Goal: Task Accomplishment & Management: Manage account settings

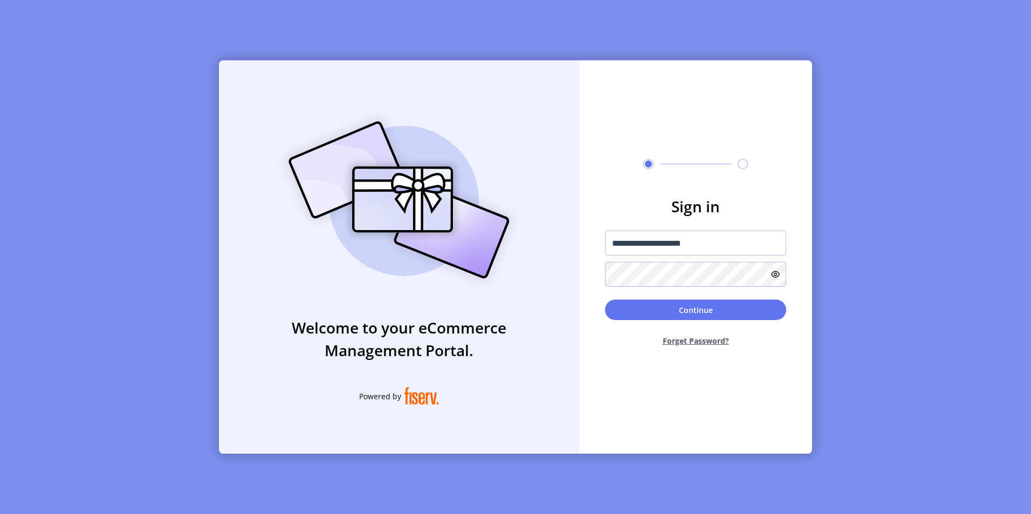
type input "**********"
click at [774, 272] on icon at bounding box center [775, 274] width 9 height 9
click at [686, 310] on button "Continue" at bounding box center [695, 310] width 181 height 20
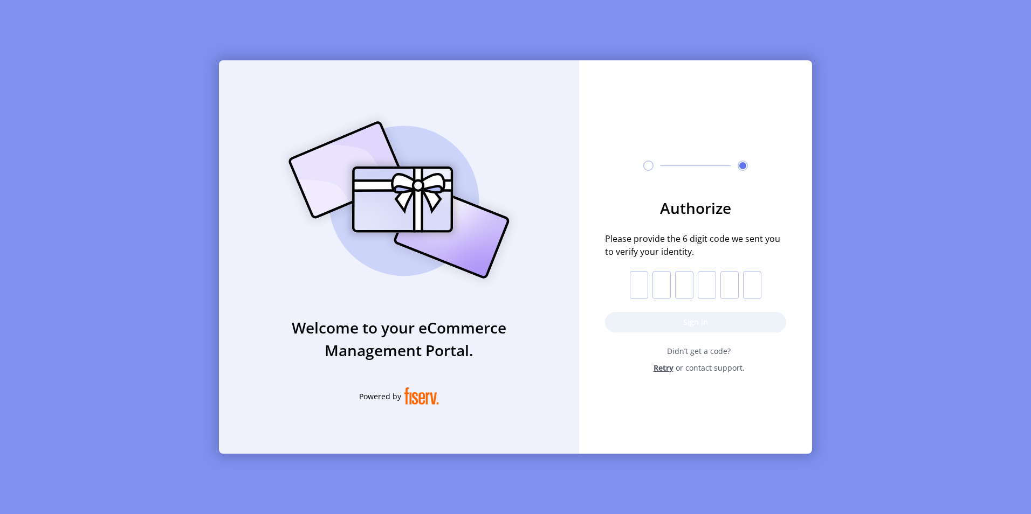
click at [637, 285] on input "text" at bounding box center [639, 285] width 18 height 28
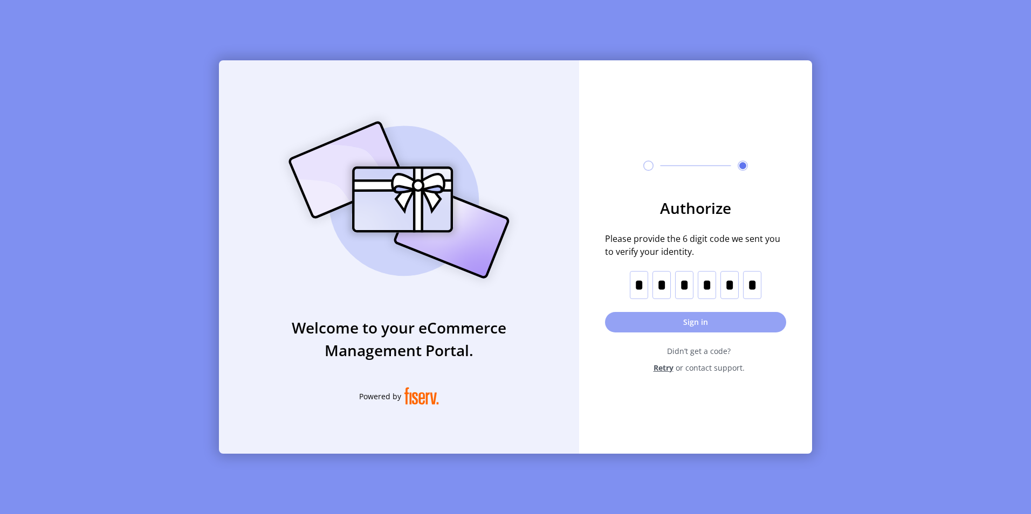
click at [693, 322] on button "Sign in" at bounding box center [695, 322] width 181 height 20
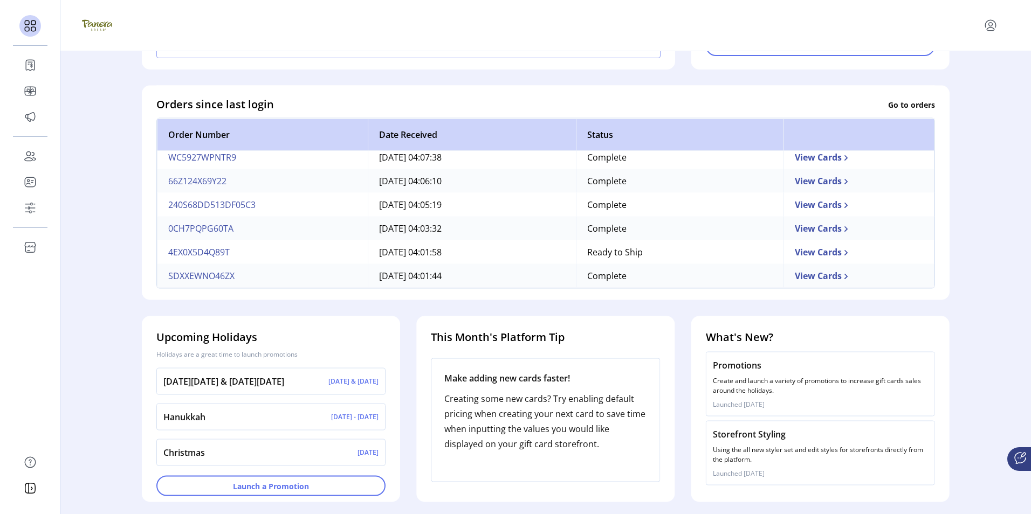
scroll to position [276, 0]
click at [274, 491] on button "Launch a Promotion" at bounding box center [270, 486] width 229 height 20
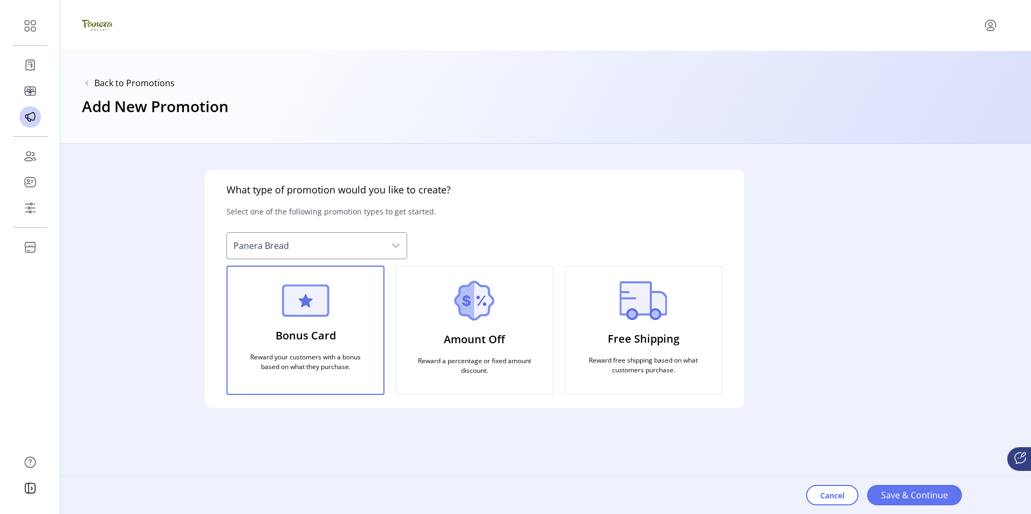
click at [475, 304] on img at bounding box center [474, 301] width 40 height 40
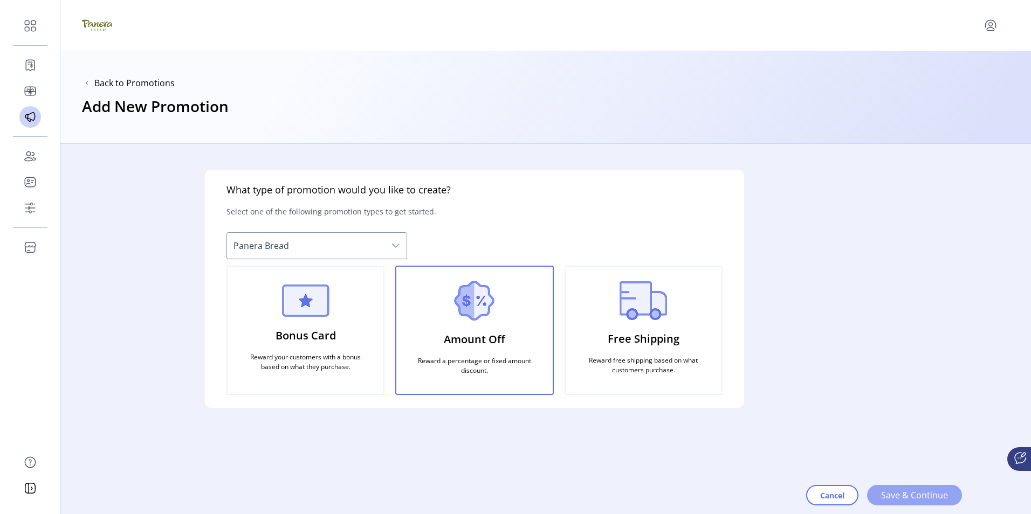
click at [913, 497] on span "Save & Continue" at bounding box center [914, 495] width 67 height 13
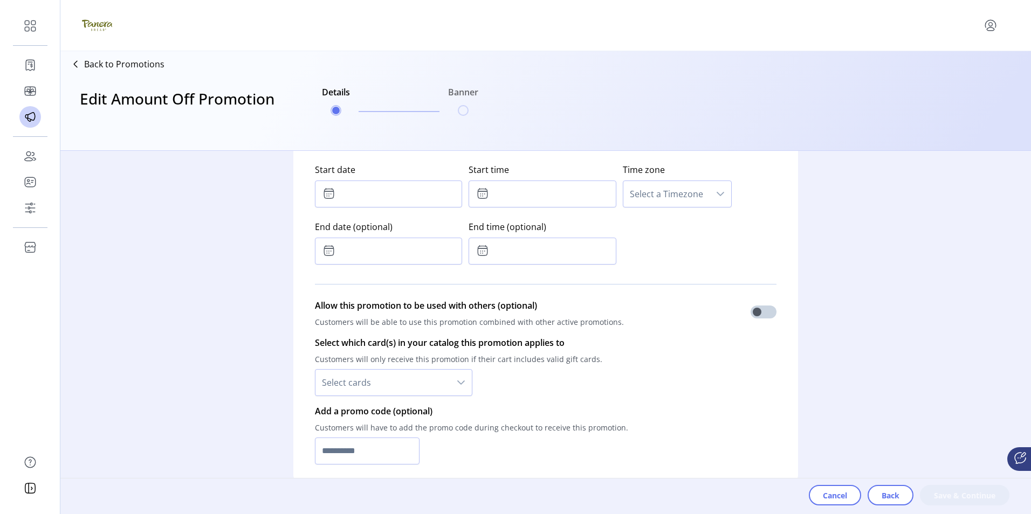
scroll to position [647, 0]
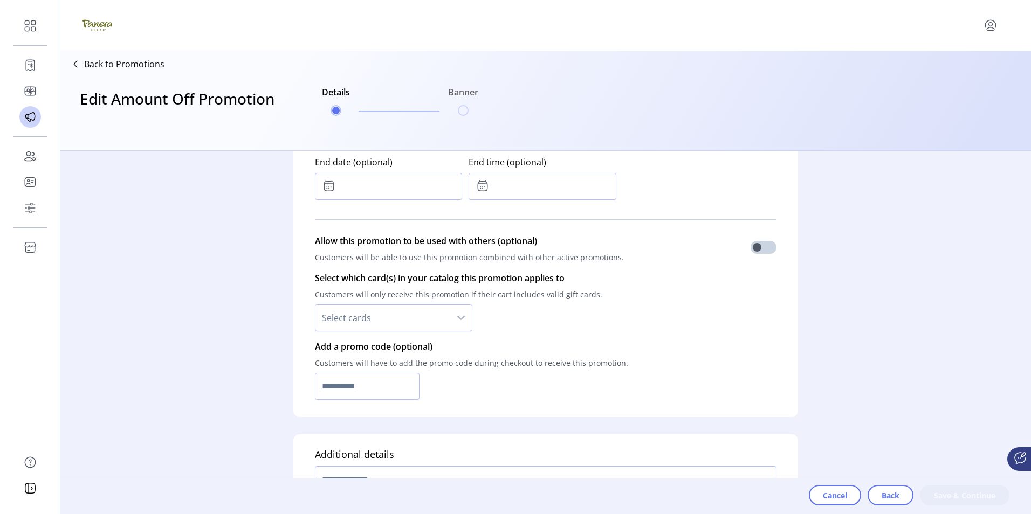
click at [462, 317] on icon "dropdown trigger" at bounding box center [461, 318] width 9 height 9
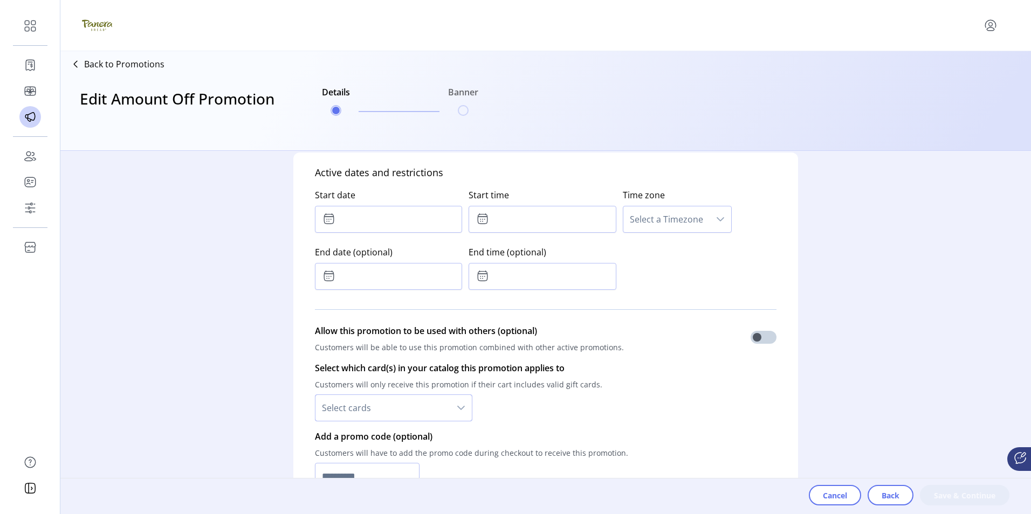
scroll to position [611, 0]
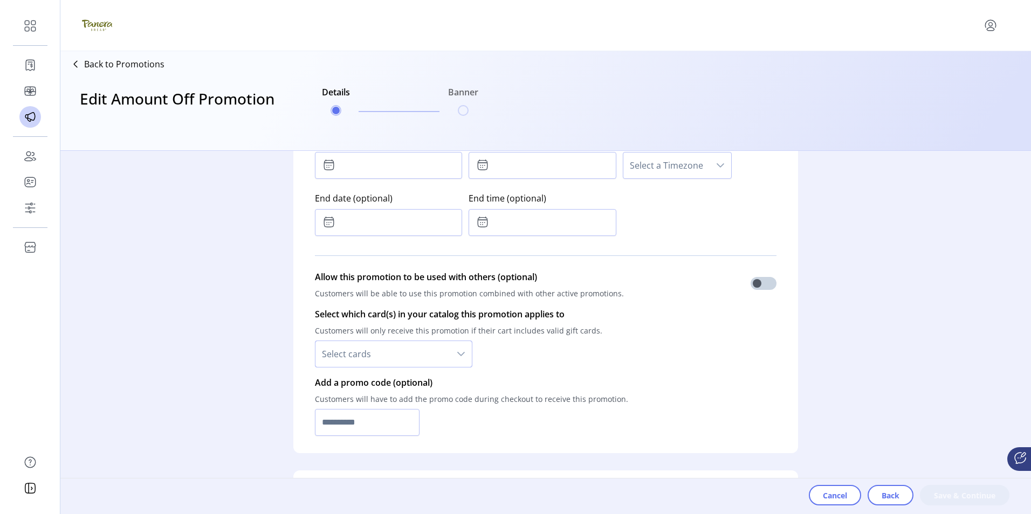
click at [459, 353] on icon "dropdown trigger" at bounding box center [461, 354] width 8 height 4
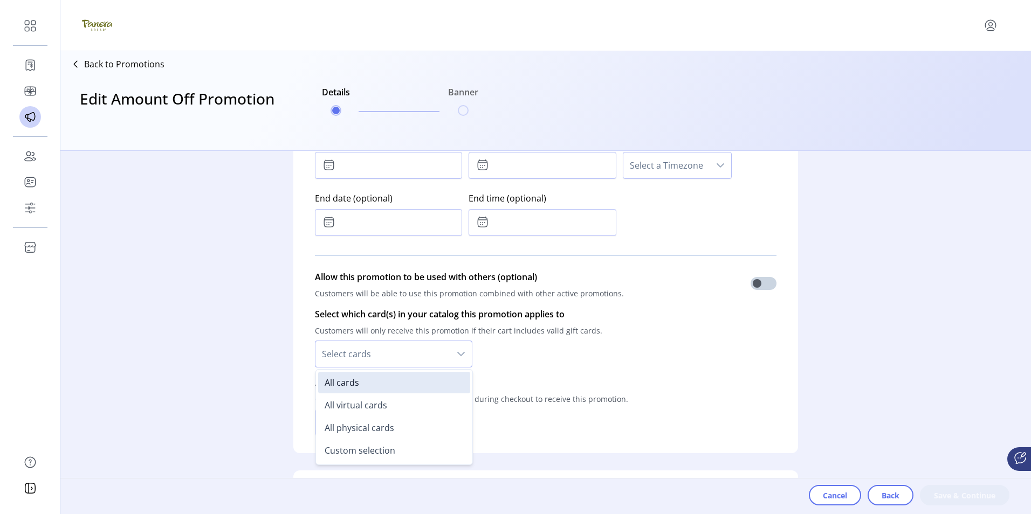
click at [459, 353] on icon "dropdown trigger" at bounding box center [461, 354] width 8 height 4
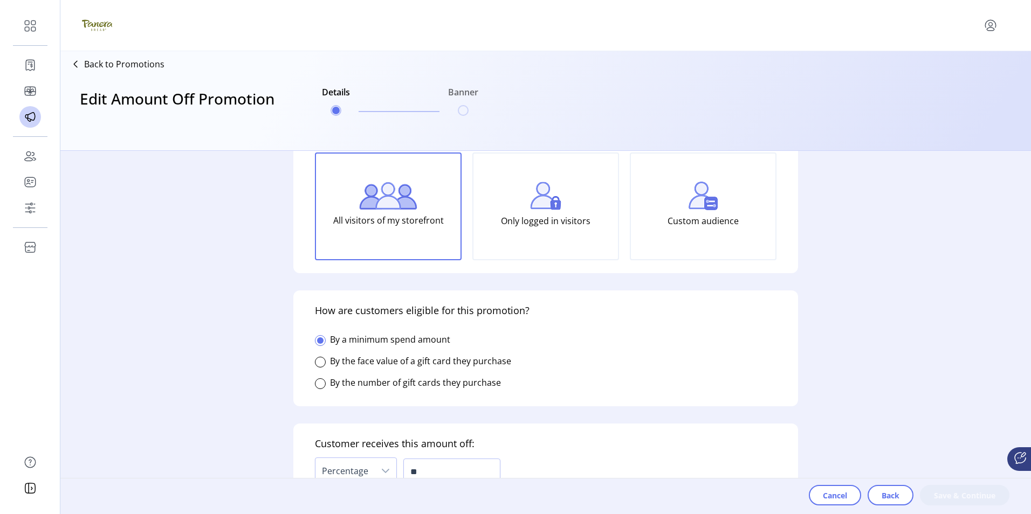
scroll to position [18, 0]
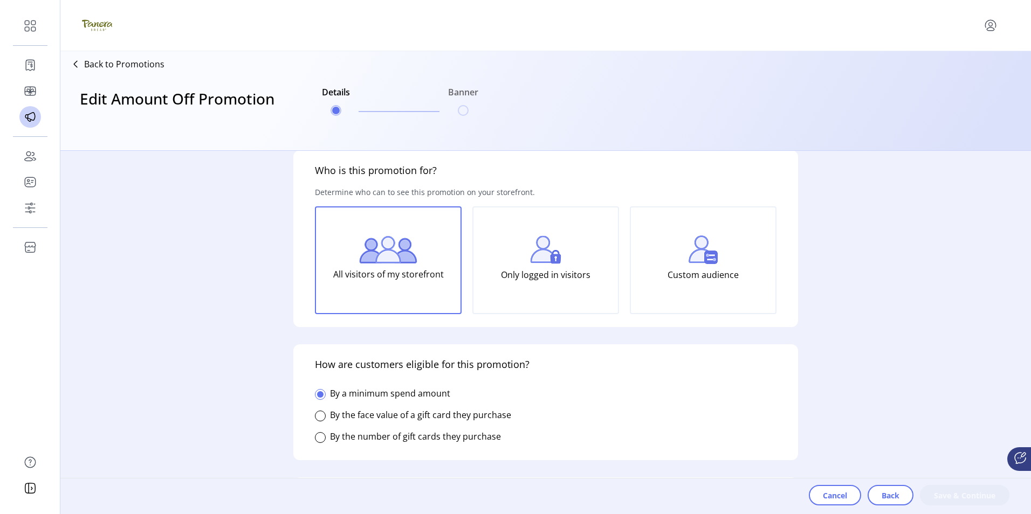
click at [549, 275] on p "Only logged in visitors" at bounding box center [546, 275] width 90 height 22
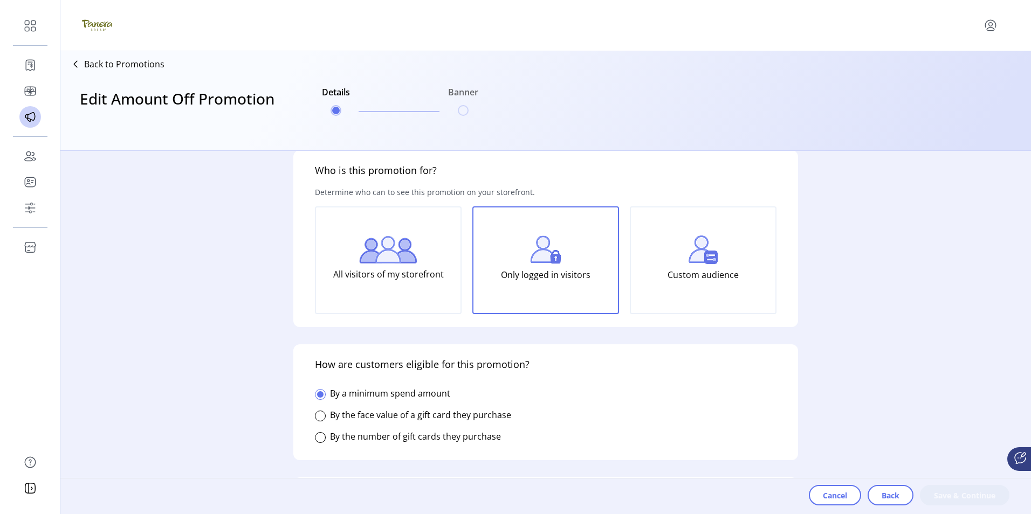
click at [701, 264] on p "Custom audience" at bounding box center [703, 275] width 71 height 22
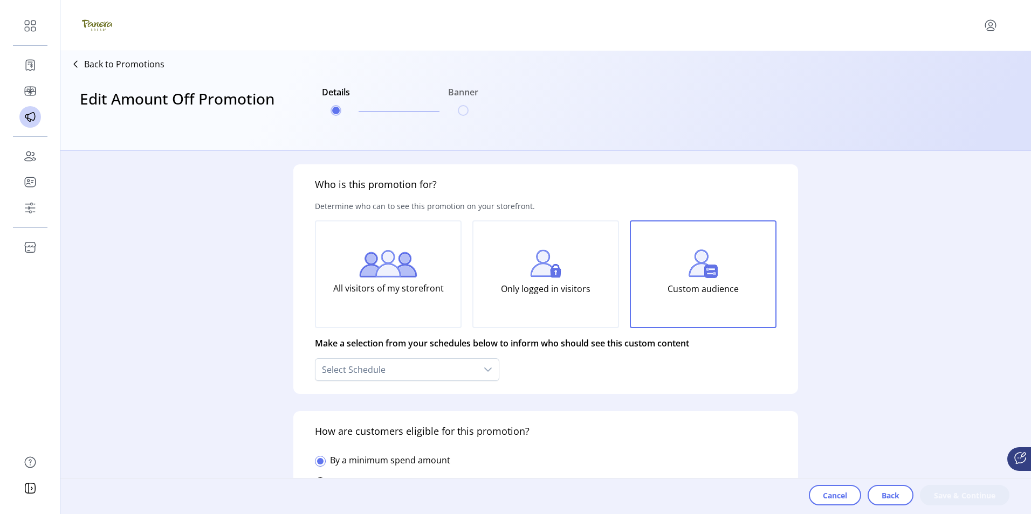
scroll to position [0, 0]
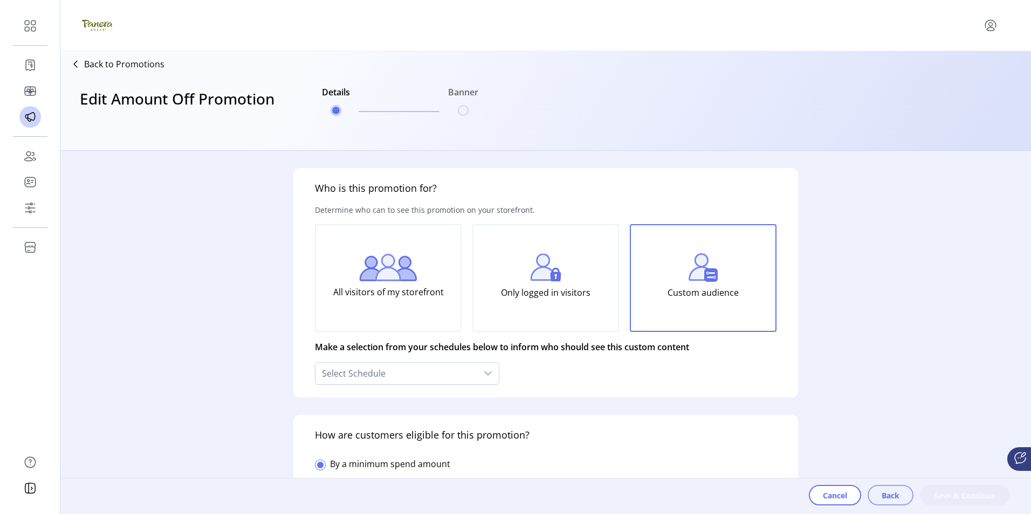
click at [885, 496] on span "Back" at bounding box center [891, 495] width 18 height 11
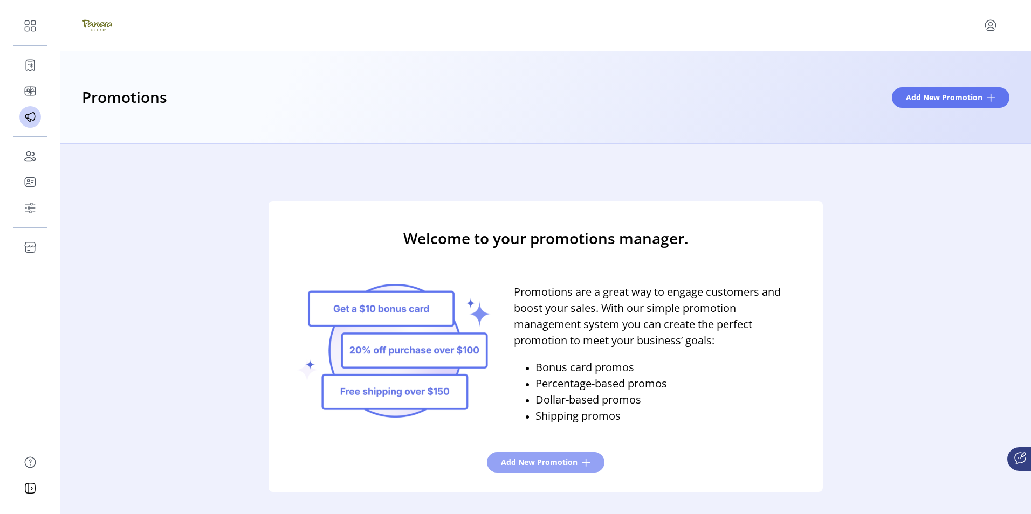
click at [547, 464] on span "Add New Promotion" at bounding box center [539, 462] width 77 height 11
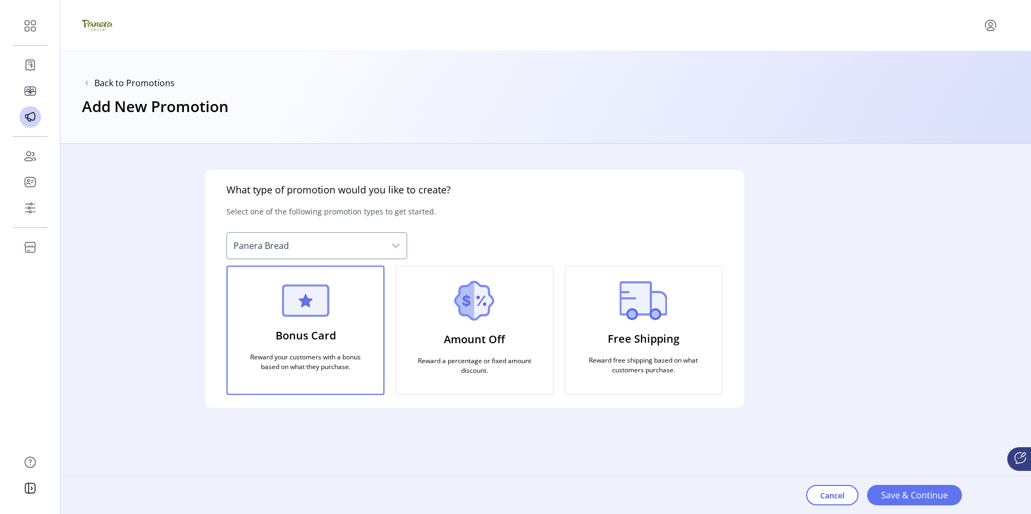
click at [477, 306] on img at bounding box center [474, 301] width 40 height 40
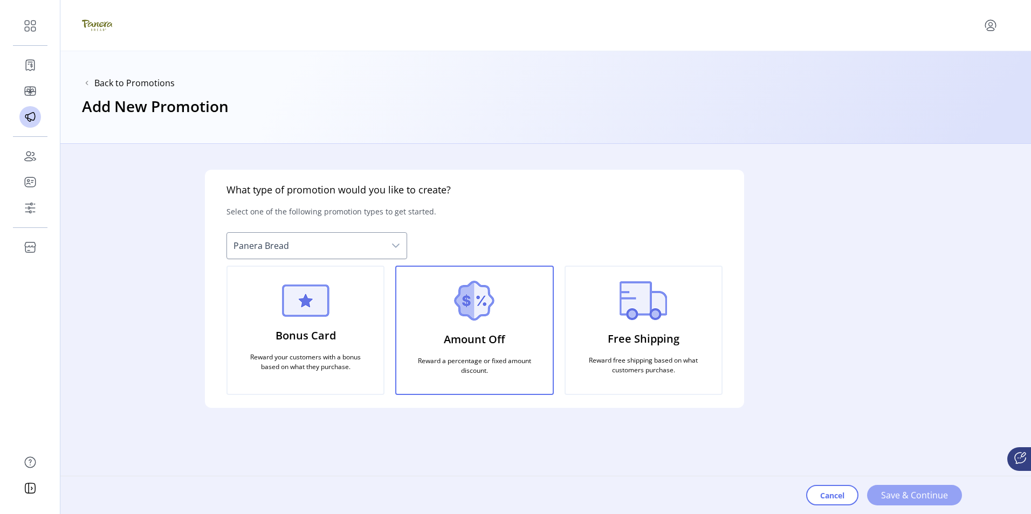
click at [910, 497] on span "Save & Continue" at bounding box center [914, 495] width 67 height 13
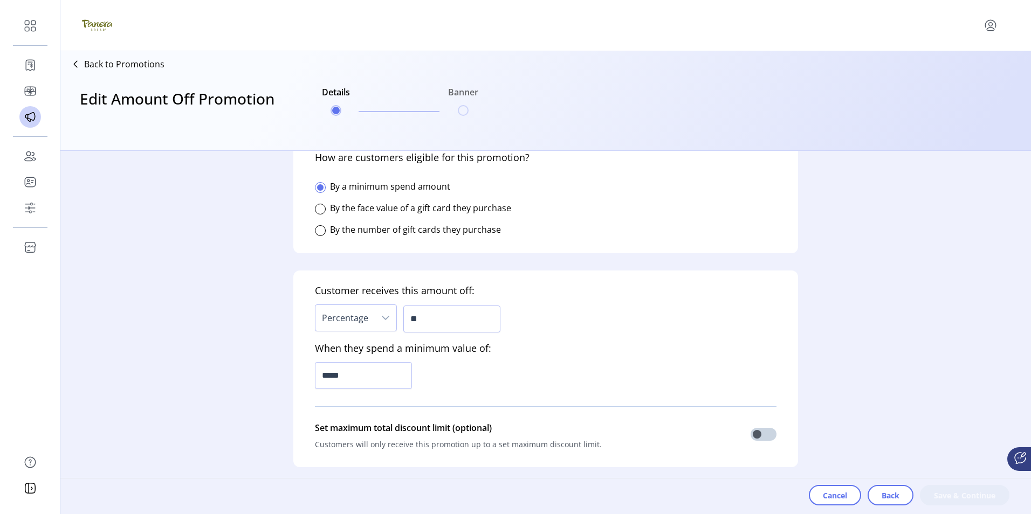
scroll to position [270, 0]
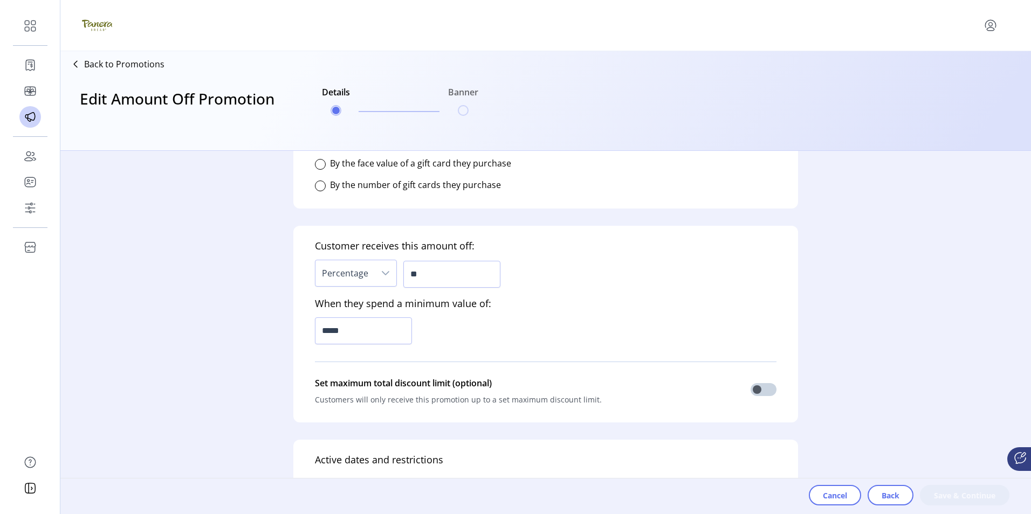
click at [385, 274] on icon "dropdown trigger" at bounding box center [386, 273] width 8 height 4
click at [361, 303] on span "Percentage" at bounding box center [348, 302] width 46 height 12
click at [425, 276] on input "**" at bounding box center [451, 274] width 97 height 27
type input "***"
click at [355, 331] on input "*****" at bounding box center [363, 331] width 97 height 27
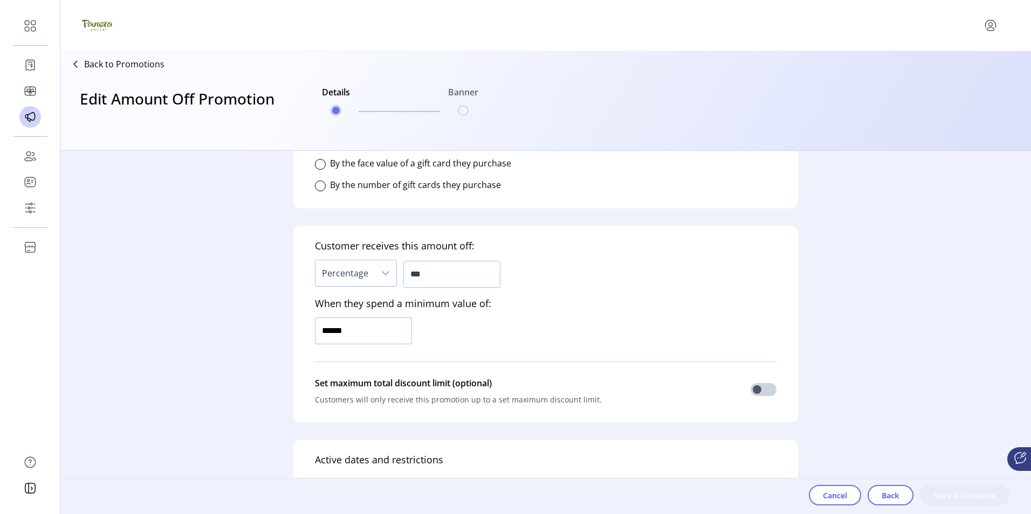
type input "*******"
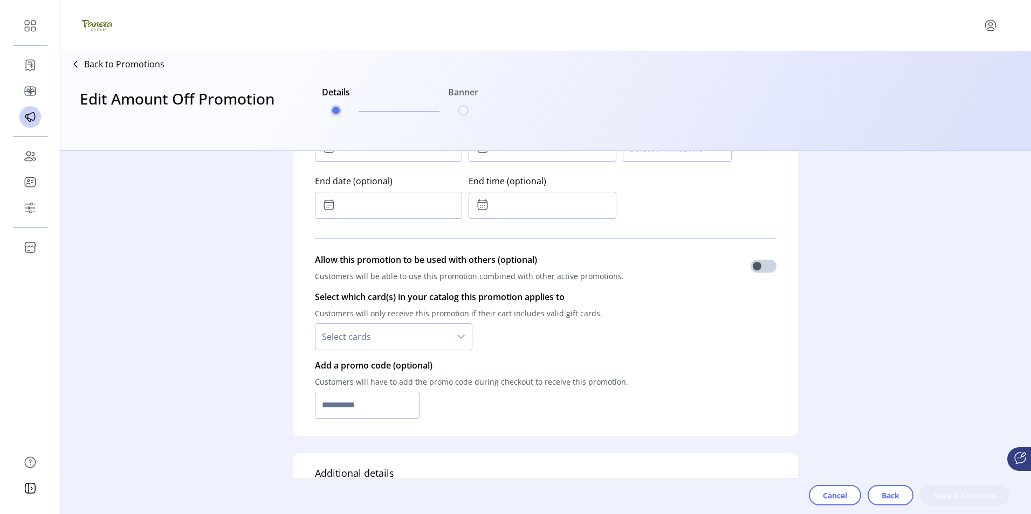
scroll to position [647, 0]
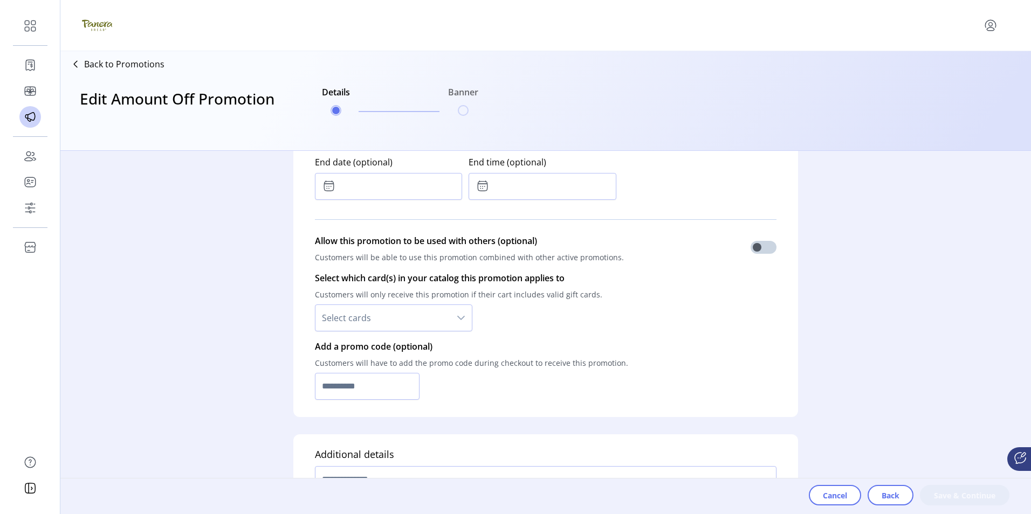
click at [458, 317] on icon "dropdown trigger" at bounding box center [461, 318] width 9 height 9
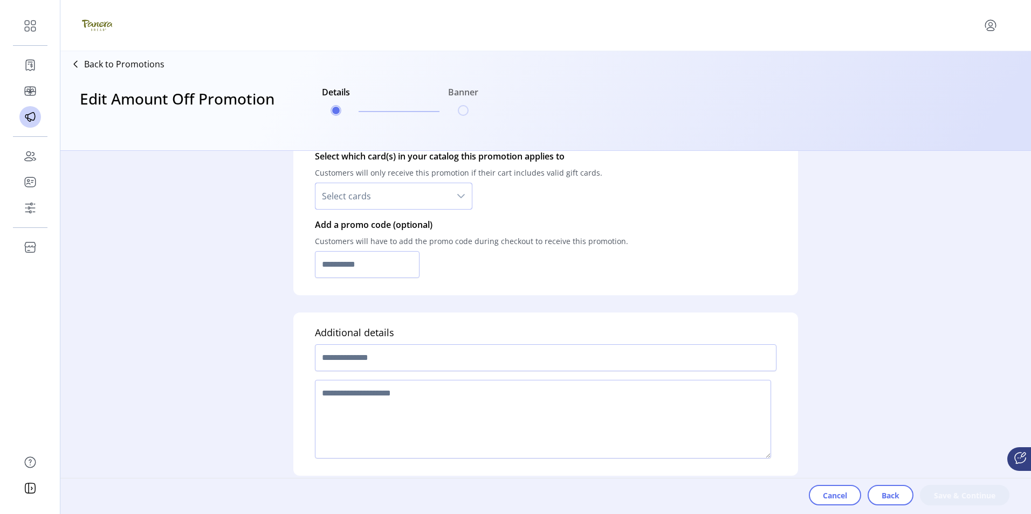
scroll to position [773, 0]
click at [437, 354] on input "text" at bounding box center [546, 354] width 462 height 27
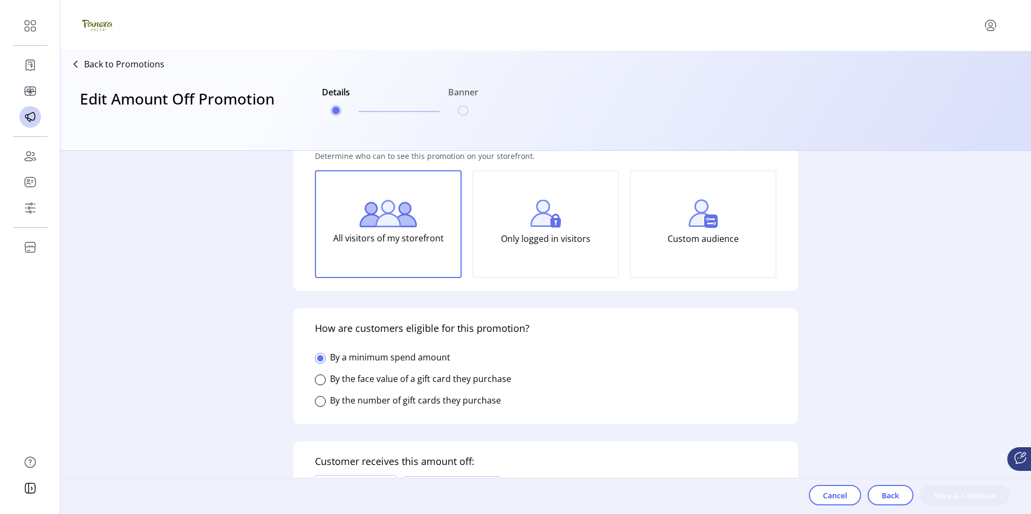
scroll to position [0, 0]
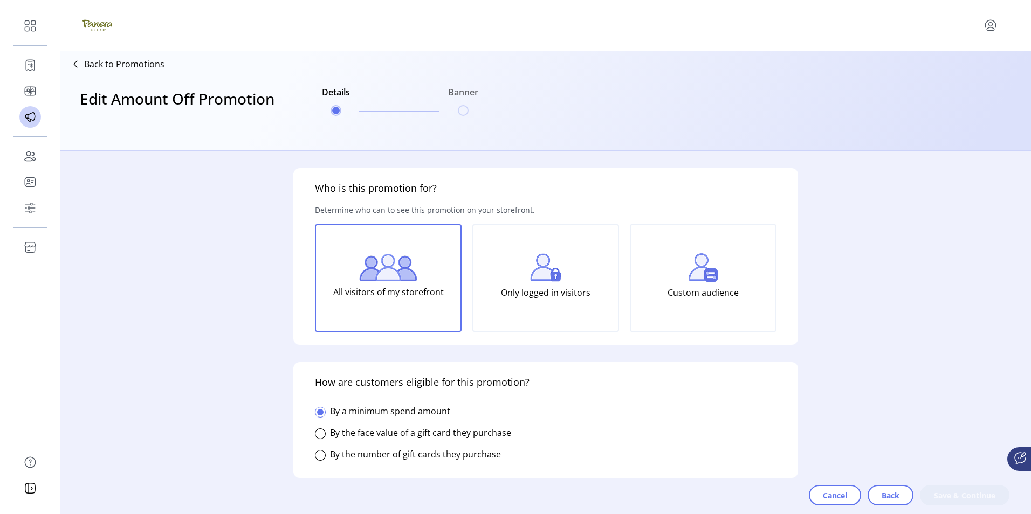
click at [463, 109] on ul "Details Banner" at bounding box center [400, 101] width 165 height 52
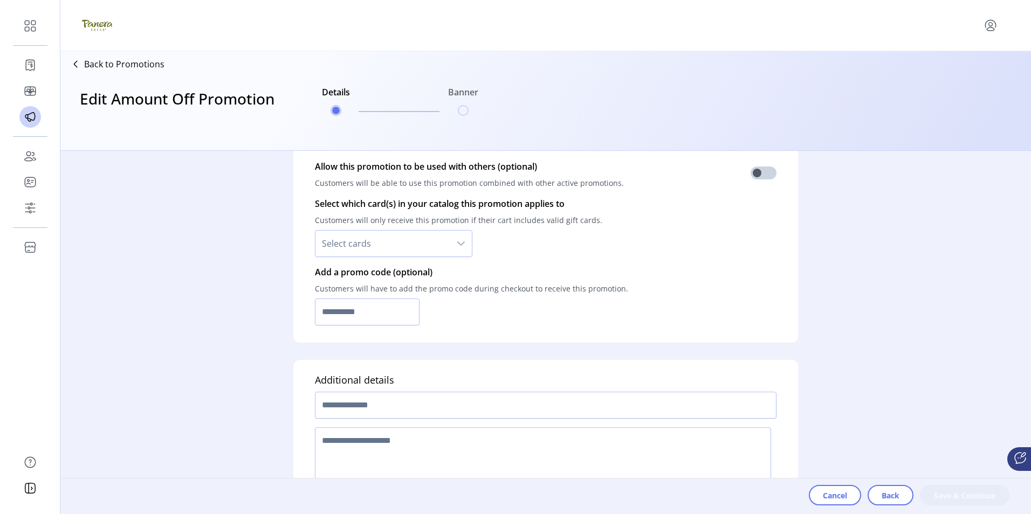
scroll to position [755, 0]
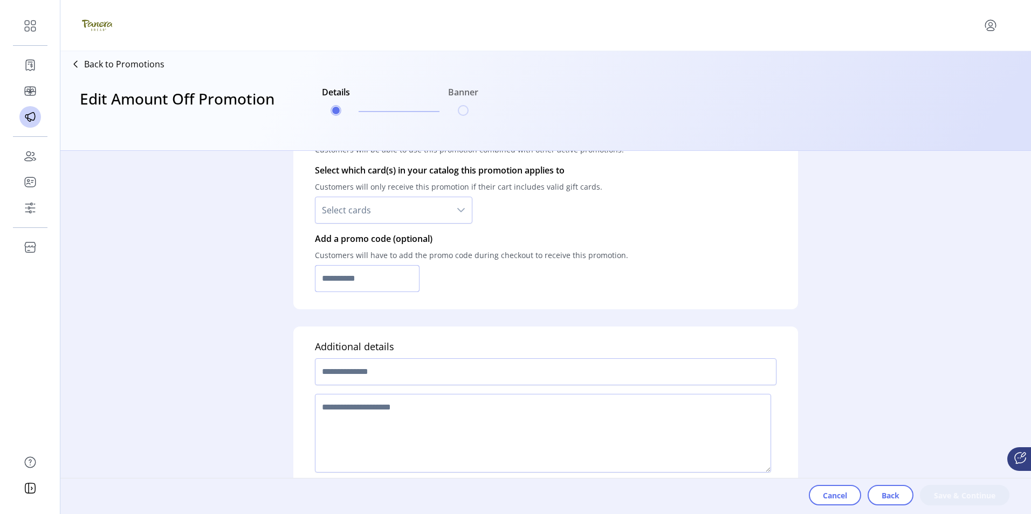
click at [390, 283] on input "text" at bounding box center [367, 278] width 105 height 27
click at [458, 208] on icon "dropdown trigger" at bounding box center [461, 210] width 8 height 4
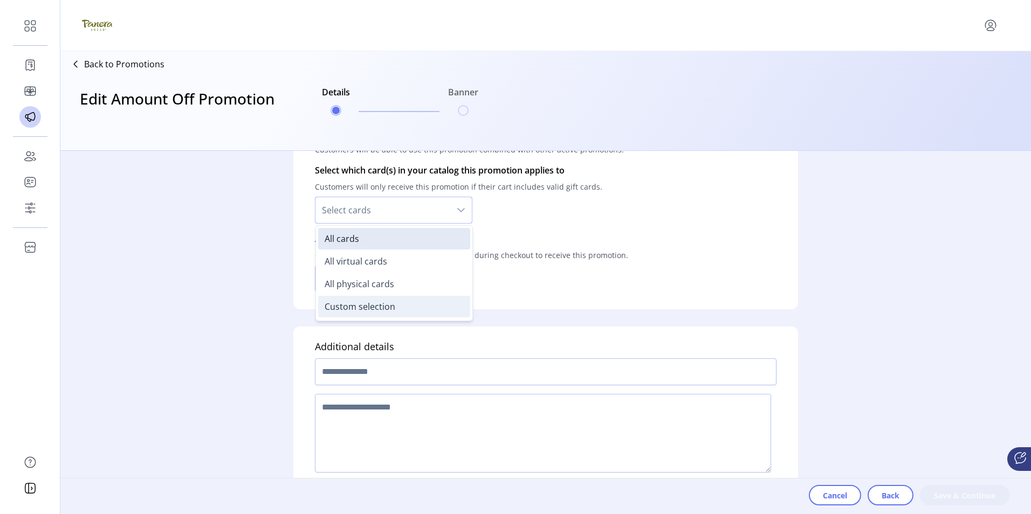
click at [394, 305] on li "Custom selection" at bounding box center [394, 307] width 152 height 22
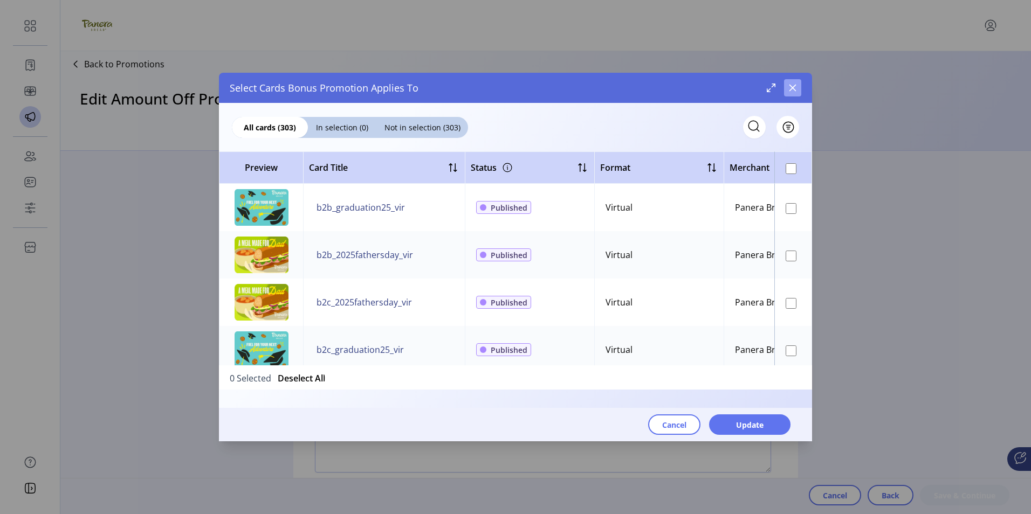
click at [792, 87] on icon "button" at bounding box center [792, 88] width 7 height 7
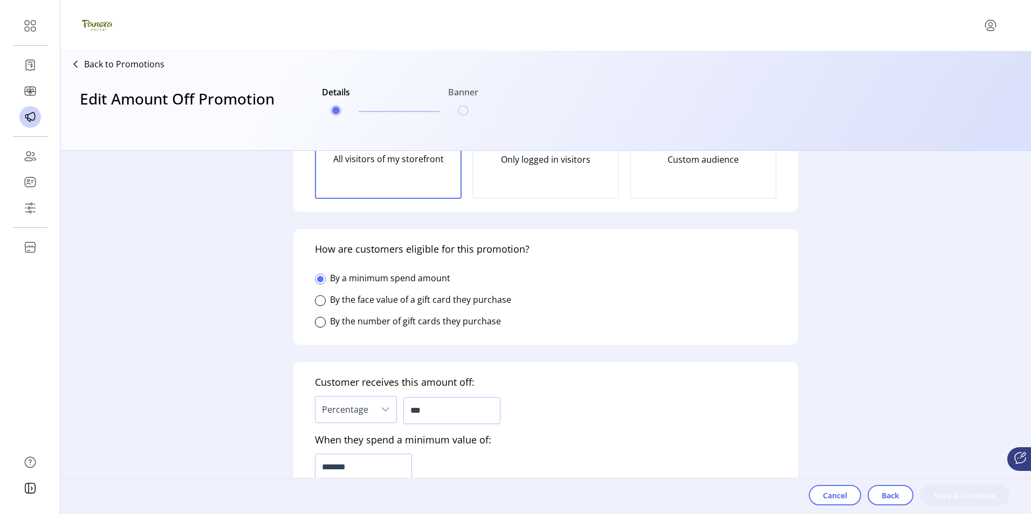
scroll to position [0, 0]
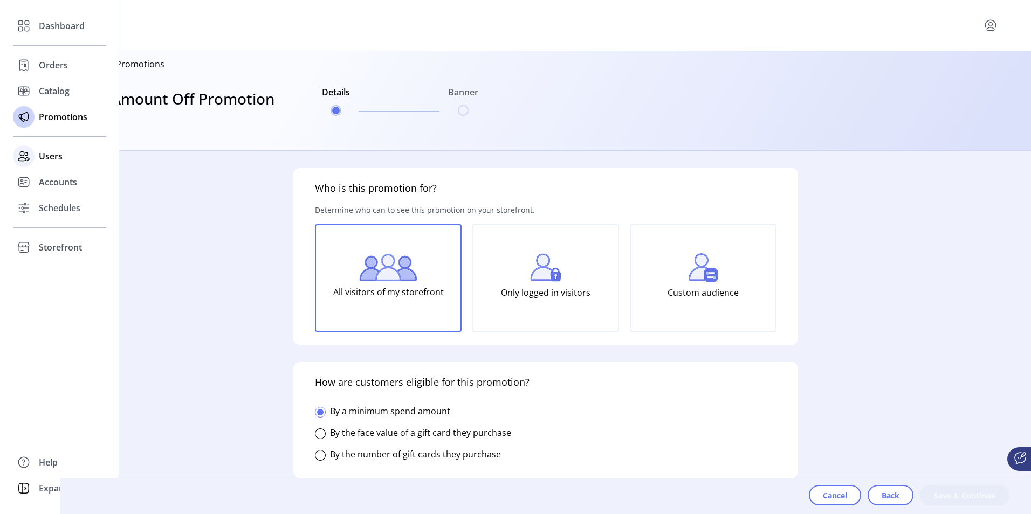
click at [48, 156] on span "Users" at bounding box center [51, 156] width 24 height 13
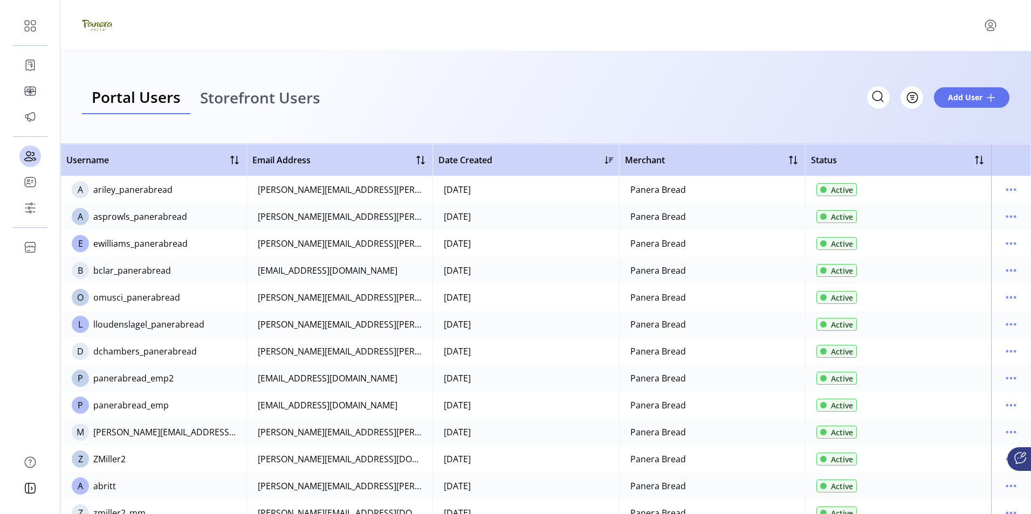
click at [1018, 458] on icon at bounding box center [1019, 458] width 2 height 0
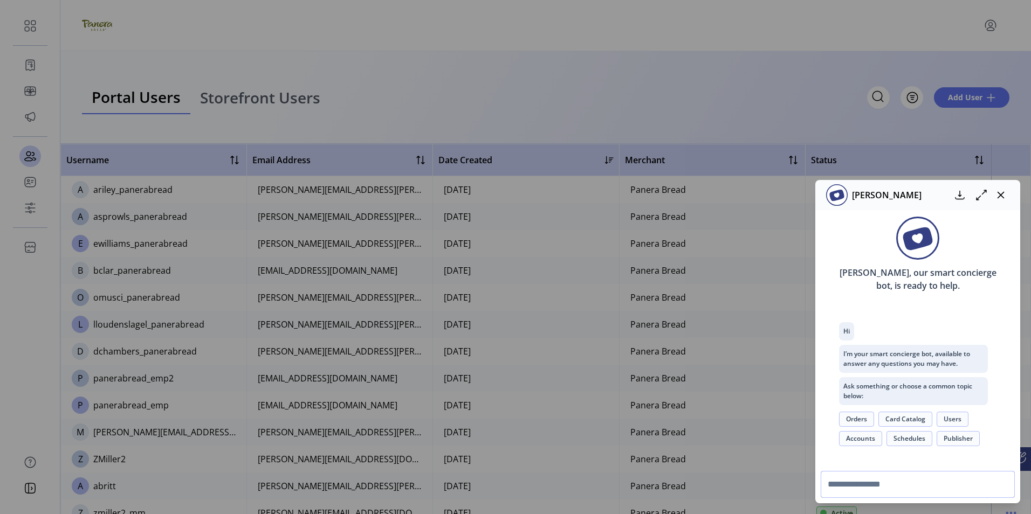
click at [862, 486] on input "text" at bounding box center [918, 484] width 194 height 27
drag, startPoint x: 916, startPoint y: 484, endPoint x: 939, endPoint y: 478, distance: 23.9
click at [918, 483] on input "**********" at bounding box center [918, 484] width 194 height 27
type input "**********"
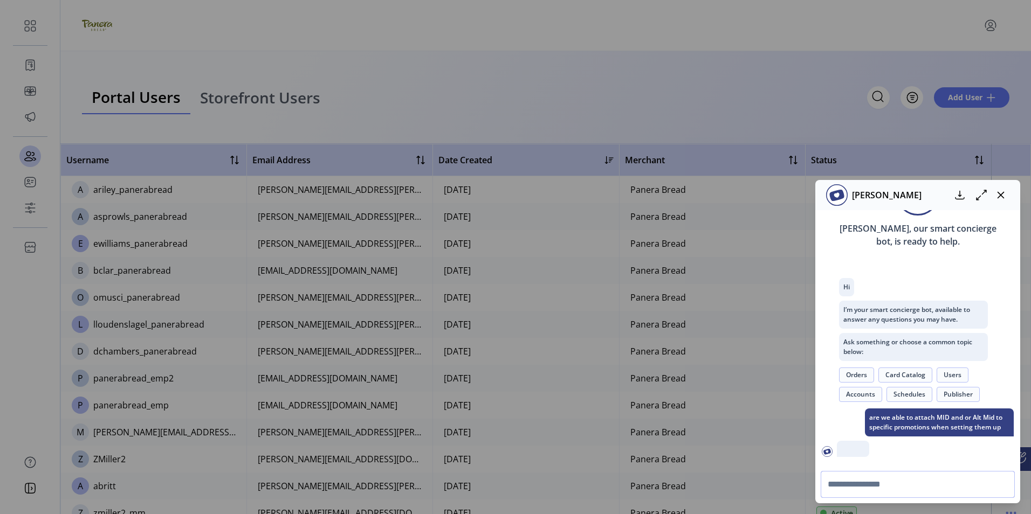
scroll to position [105, 0]
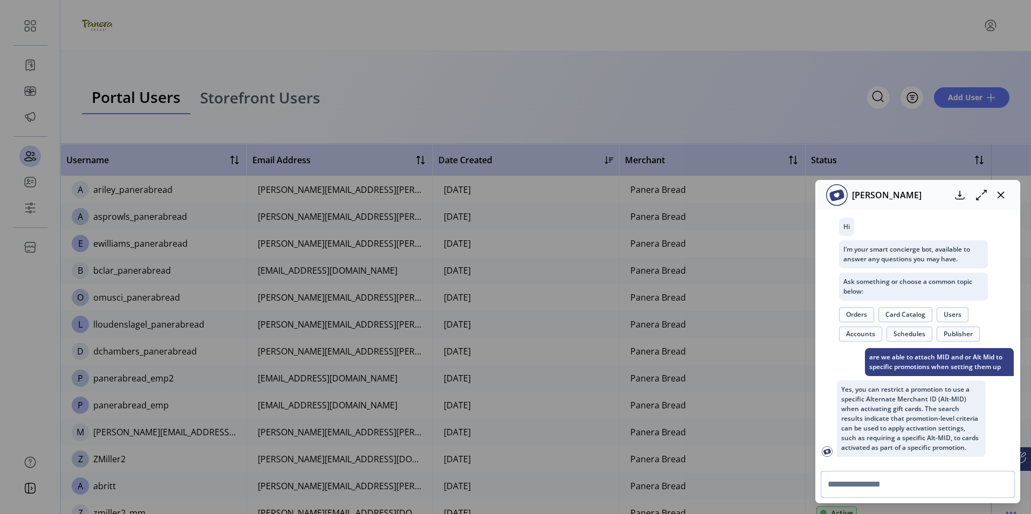
click at [878, 486] on input "text" at bounding box center [918, 484] width 194 height 27
type input "**********"
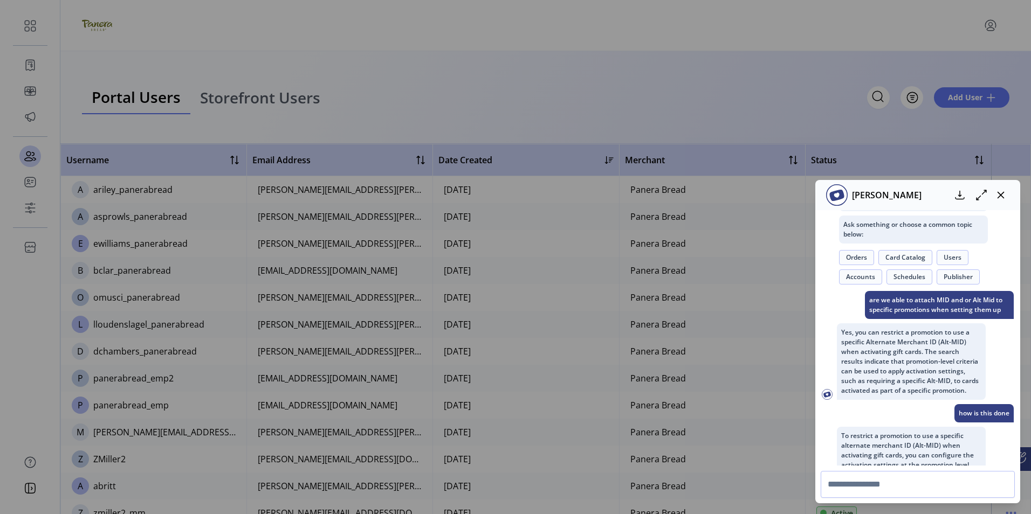
scroll to position [325, 0]
